Goal: Browse casually

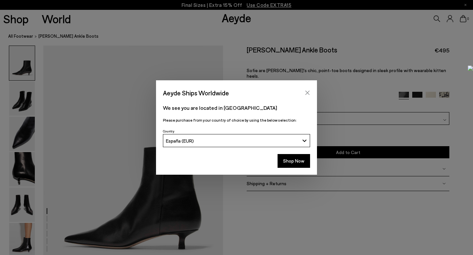
click at [308, 96] on icon "Close" at bounding box center [307, 92] width 5 height 5
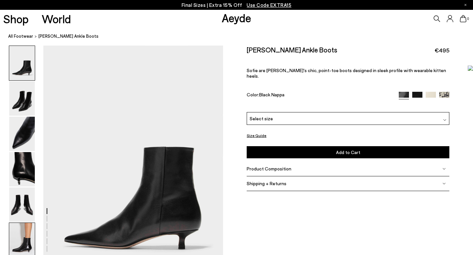
click at [26, 246] on img at bounding box center [22, 240] width 26 height 34
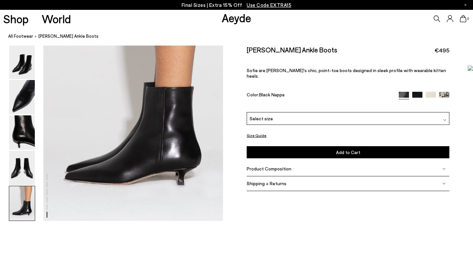
scroll to position [1268, 0]
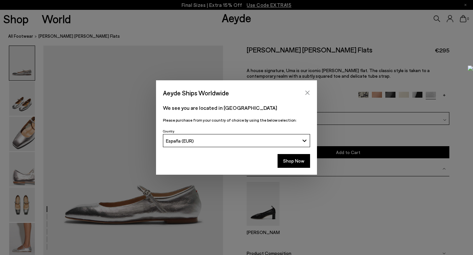
click at [309, 94] on icon "Close" at bounding box center [307, 92] width 5 height 5
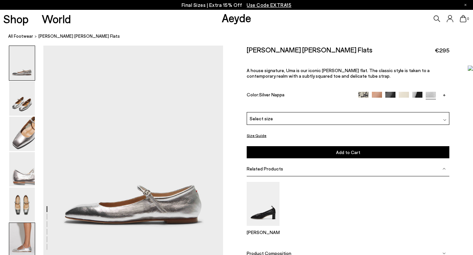
click at [23, 238] on img at bounding box center [22, 240] width 26 height 34
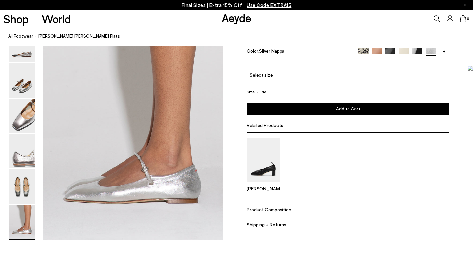
scroll to position [1218, 0]
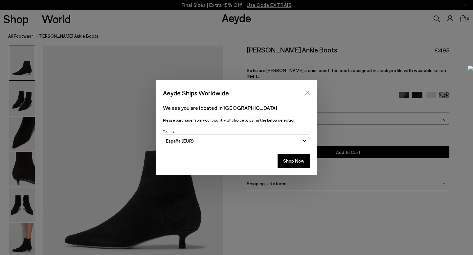
click at [306, 94] on icon "Close" at bounding box center [307, 92] width 5 height 5
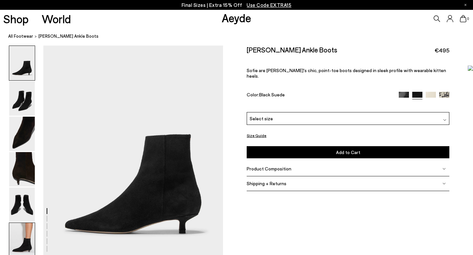
click at [21, 252] on img at bounding box center [22, 240] width 26 height 34
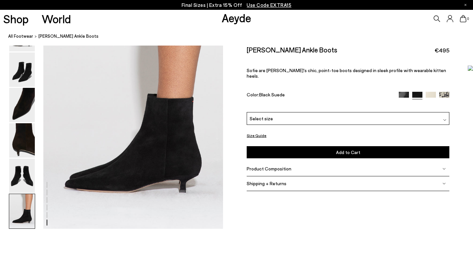
scroll to position [1260, 0]
